Goal: Information Seeking & Learning: Learn about a topic

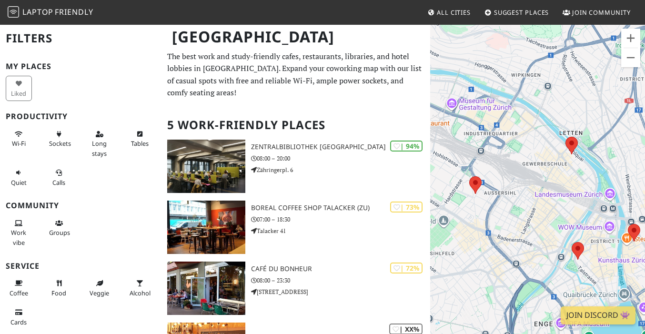
drag, startPoint x: 536, startPoint y: 195, endPoint x: 613, endPoint y: 137, distance: 95.8
click at [613, 137] on div "To navigate, press the arrow keys." at bounding box center [537, 191] width 215 height 334
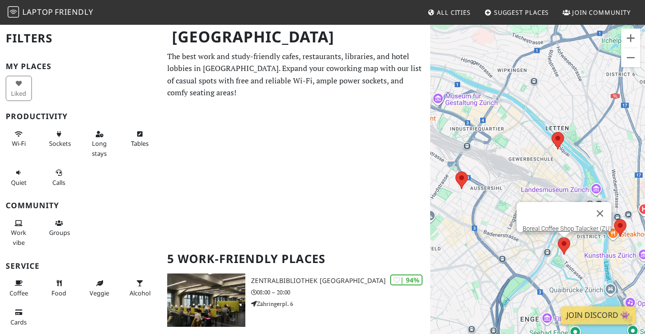
click at [557, 237] on area at bounding box center [557, 237] width 0 height 0
click at [563, 225] on link "Boreal Coffee Shop Talacker (ZU)" at bounding box center [566, 228] width 89 height 7
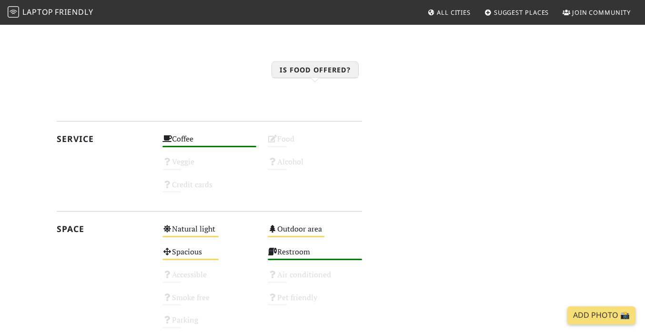
scroll to position [792, 0]
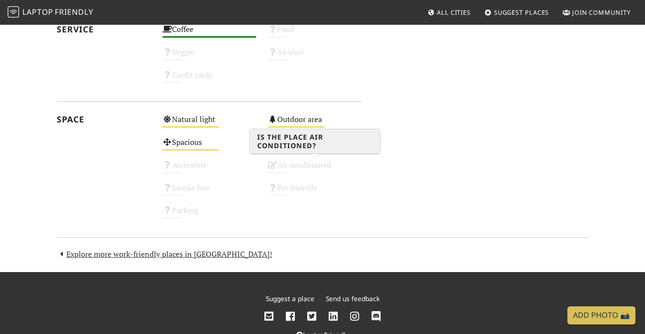
click at [308, 159] on div "Air conditioned Unknown" at bounding box center [315, 169] width 106 height 23
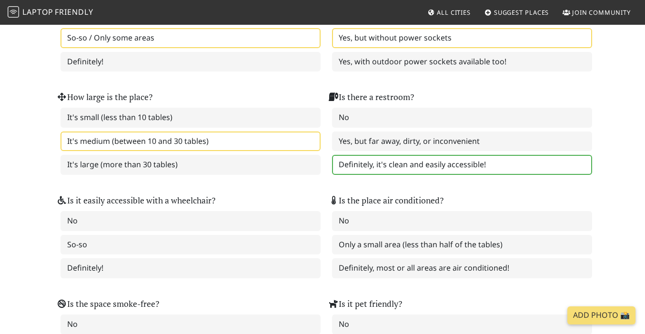
scroll to position [1024, 0]
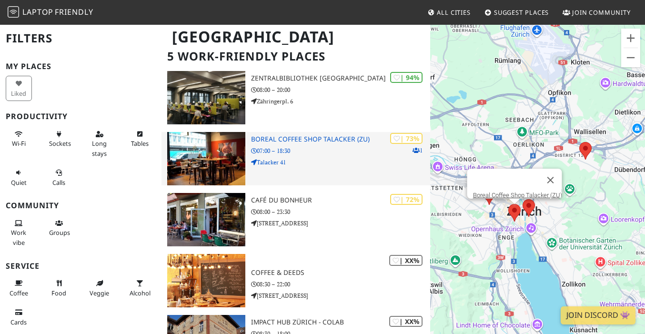
scroll to position [70, 0]
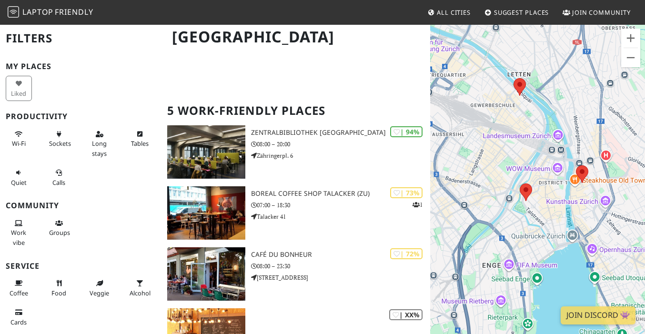
drag, startPoint x: 487, startPoint y: 160, endPoint x: 652, endPoint y: 192, distance: 168.1
click at [644, 192] on html "Laptop Friendly All Cities Suggest Places Join Community Zürich Filters My Plac…" at bounding box center [322, 97] width 645 height 334
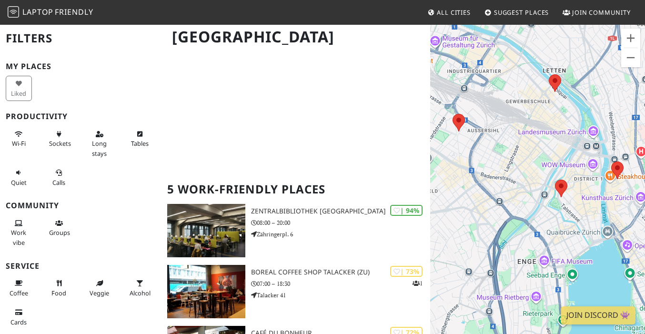
drag, startPoint x: 515, startPoint y: 111, endPoint x: 551, endPoint y: 108, distance: 36.4
click at [551, 108] on div "To navigate, press the arrow keys." at bounding box center [537, 191] width 215 height 334
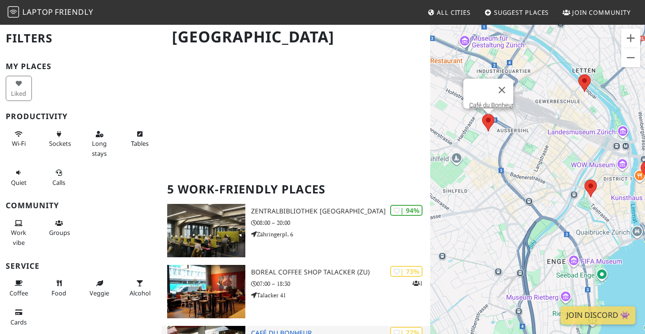
click at [262, 329] on h3 "Café du Bonheur" at bounding box center [340, 333] width 179 height 8
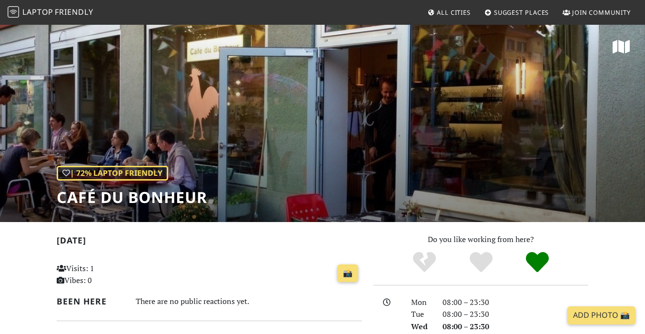
click at [294, 135] on div "| 72% Laptop Friendly Café du Bonheur" at bounding box center [322, 123] width 645 height 198
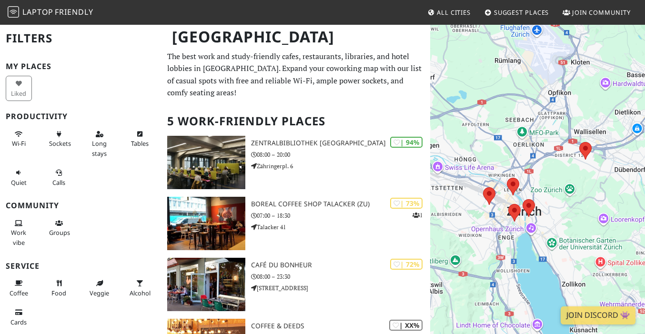
scroll to position [70, 0]
